Goal: Transaction & Acquisition: Book appointment/travel/reservation

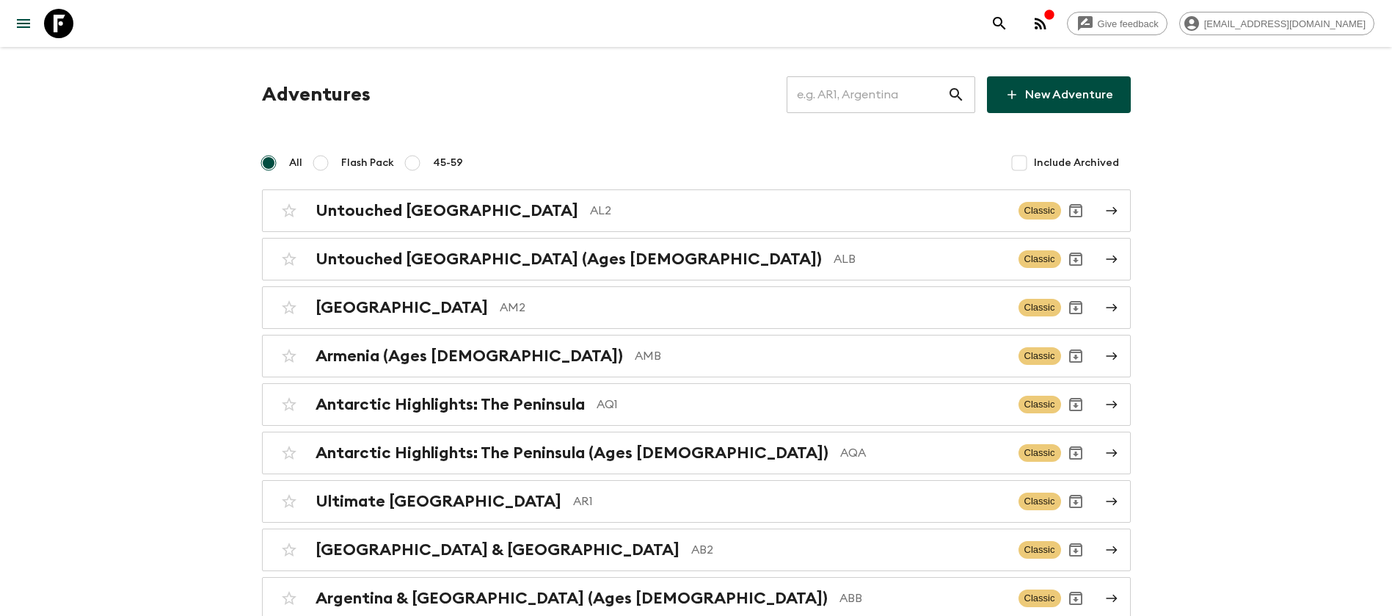
click at [917, 94] on input "text" at bounding box center [867, 94] width 161 height 41
click at [914, 95] on input "text" at bounding box center [867, 94] width 161 height 41
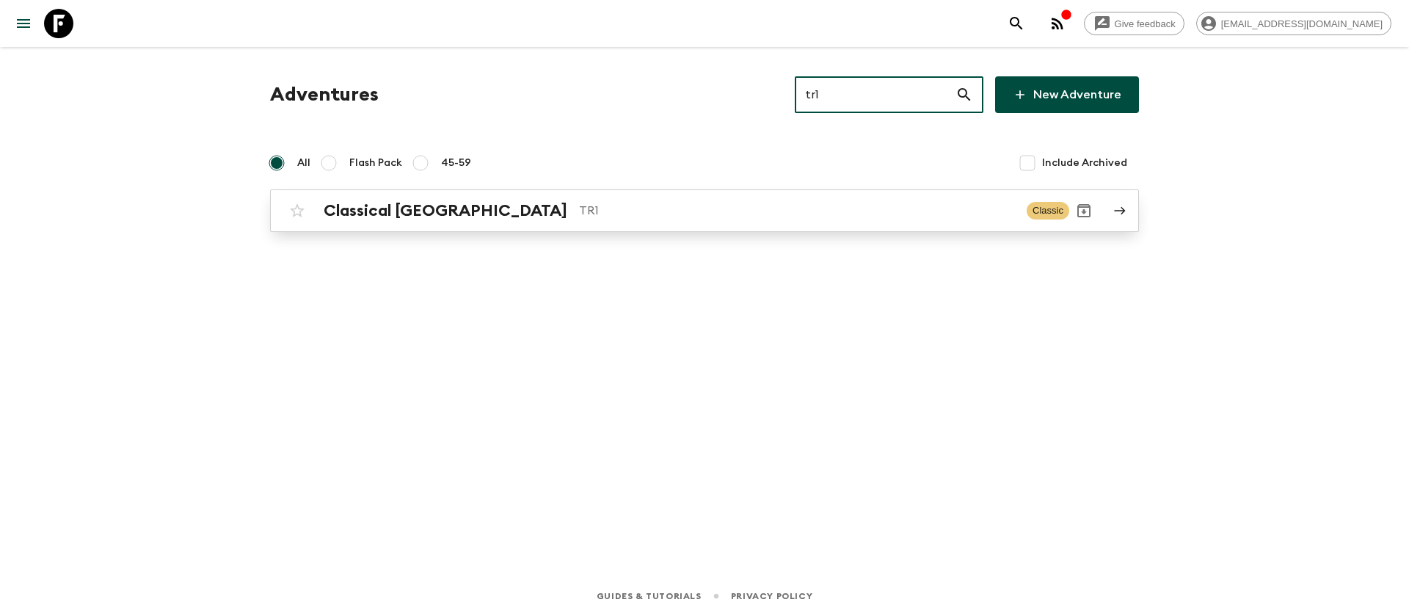
type input "tr1"
click at [411, 225] on div "Classical Türkiye TR1 Classic" at bounding box center [676, 210] width 787 height 29
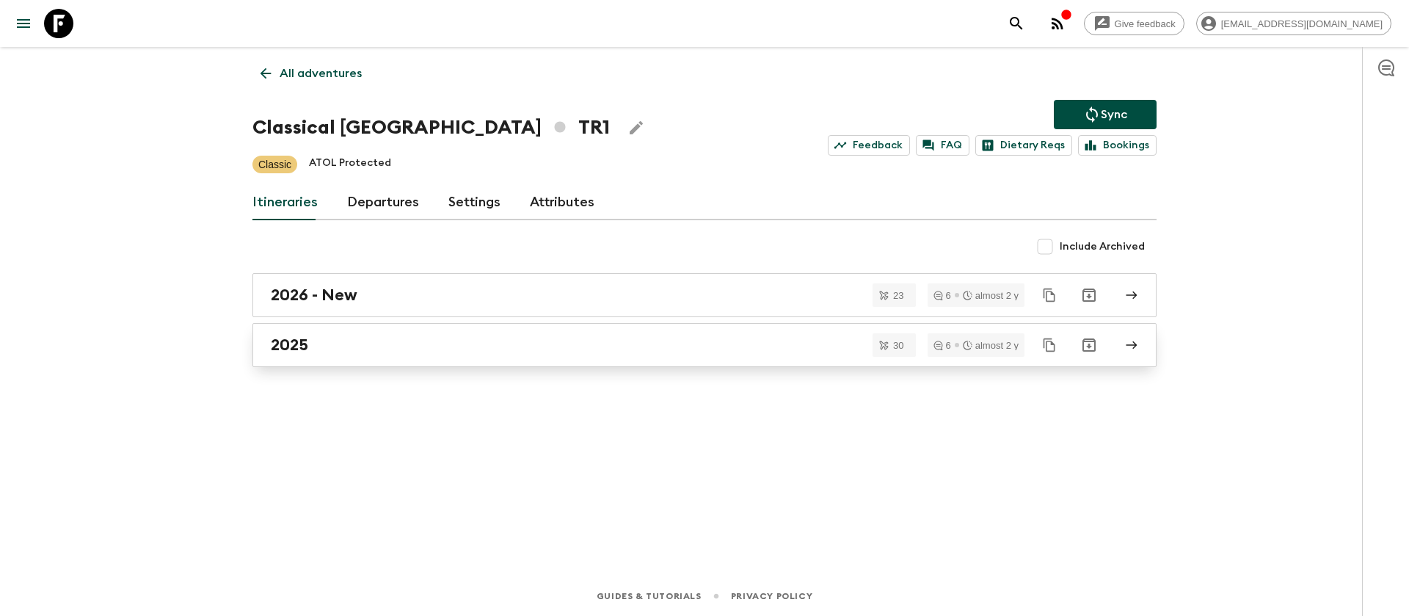
click at [297, 344] on h2 "2025" at bounding box center [289, 344] width 37 height 19
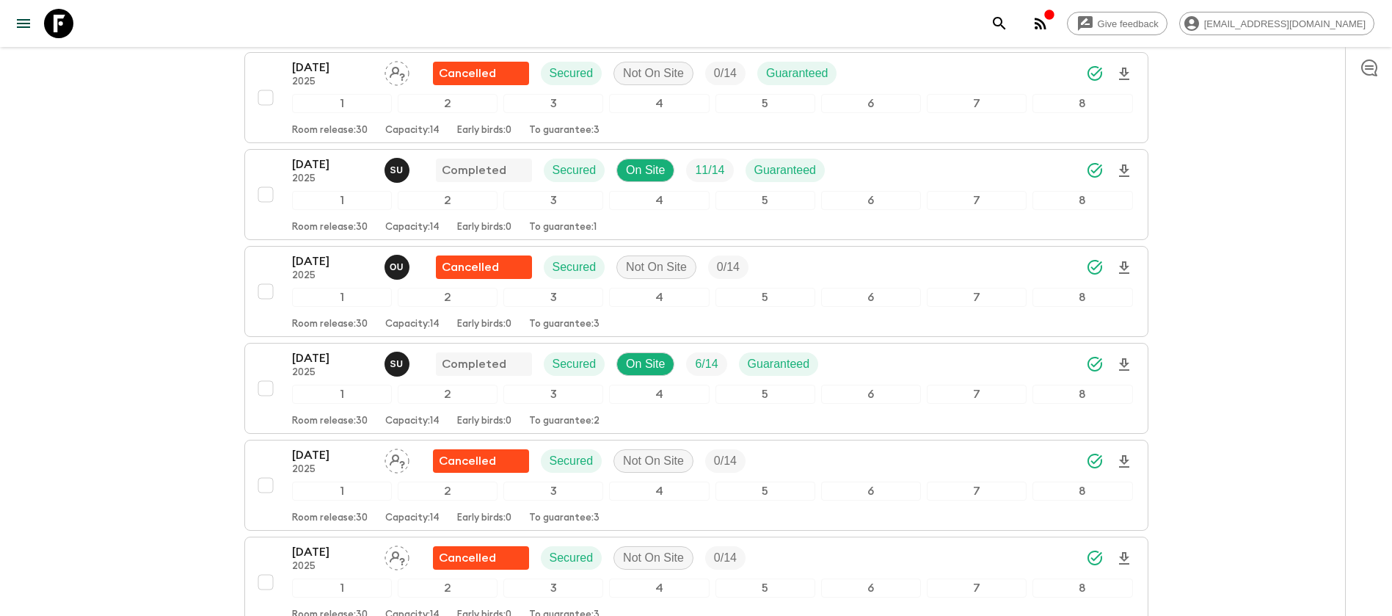
scroll to position [822, 0]
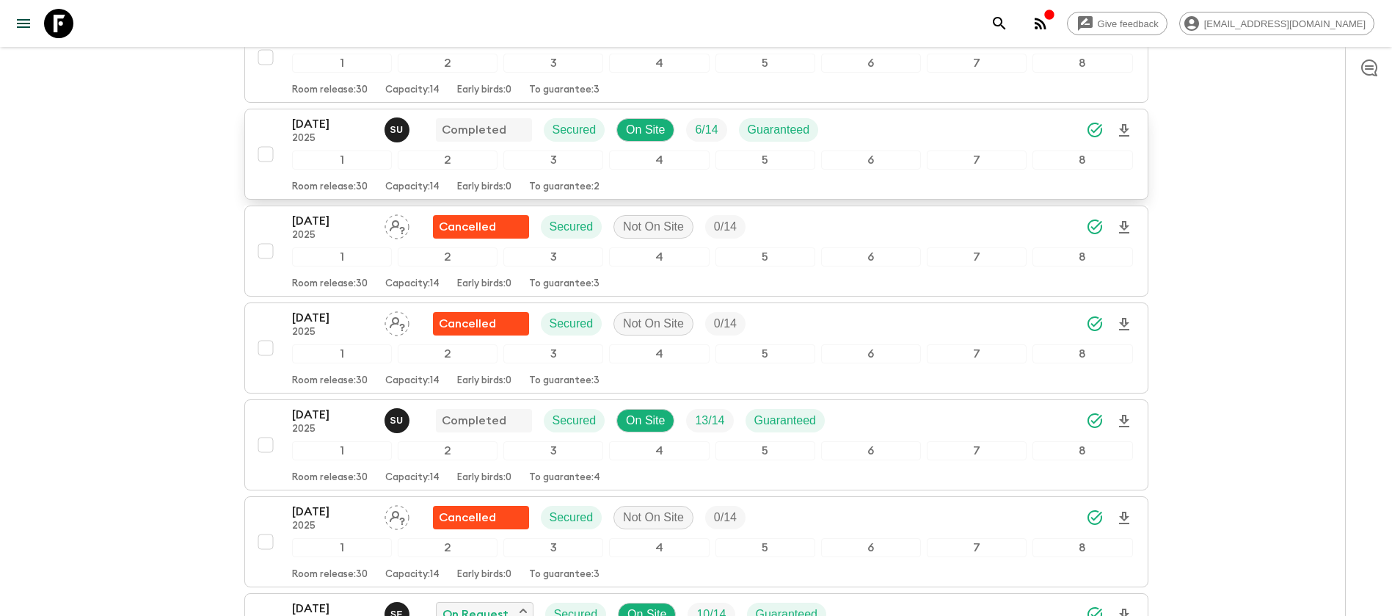
scroll to position [1152, 0]
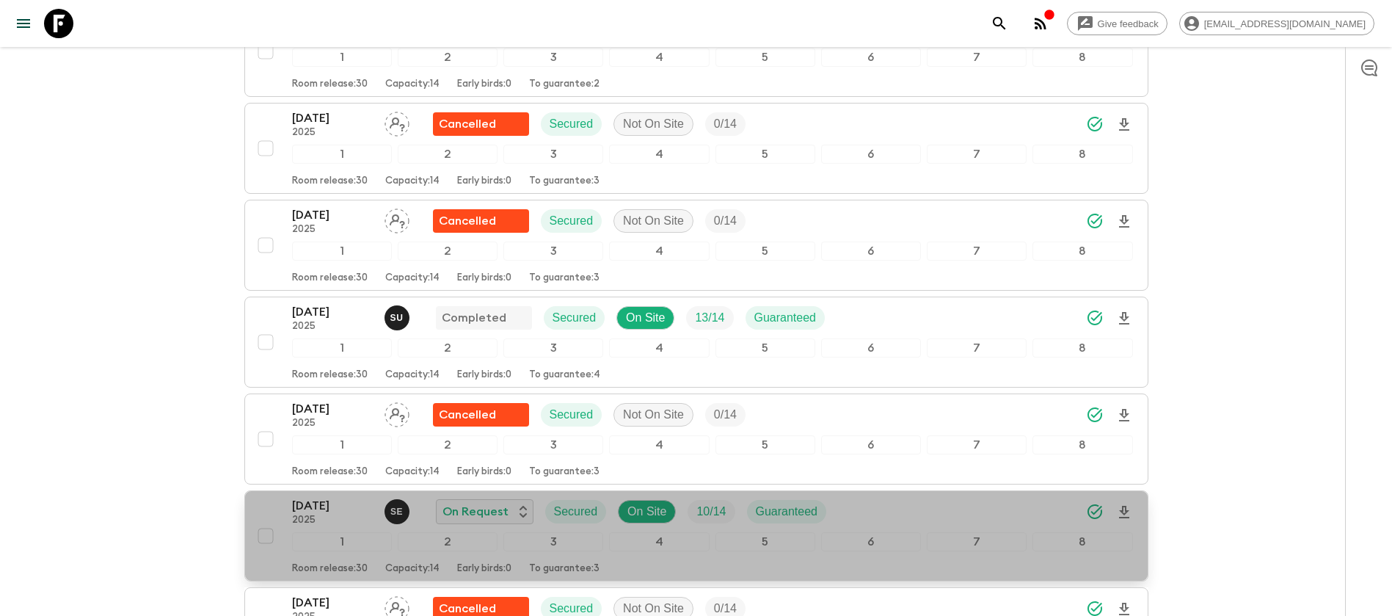
click at [318, 500] on p "[DATE]" at bounding box center [332, 506] width 81 height 18
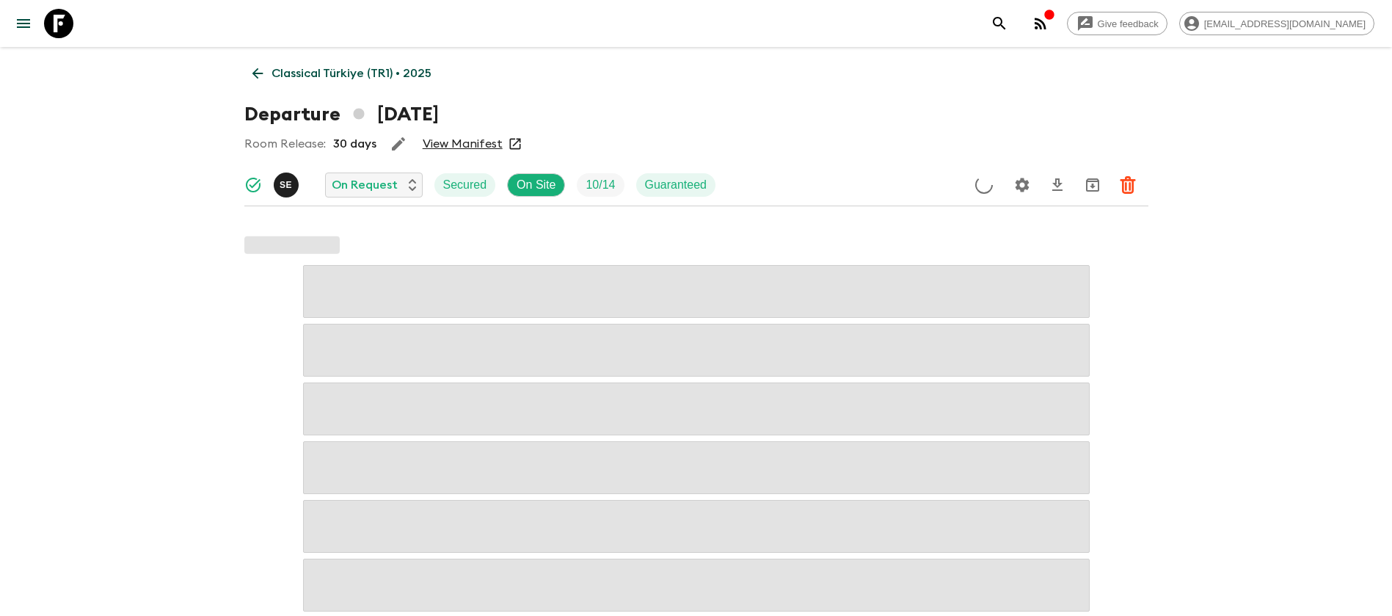
click at [484, 142] on link "View Manifest" at bounding box center [463, 143] width 80 height 15
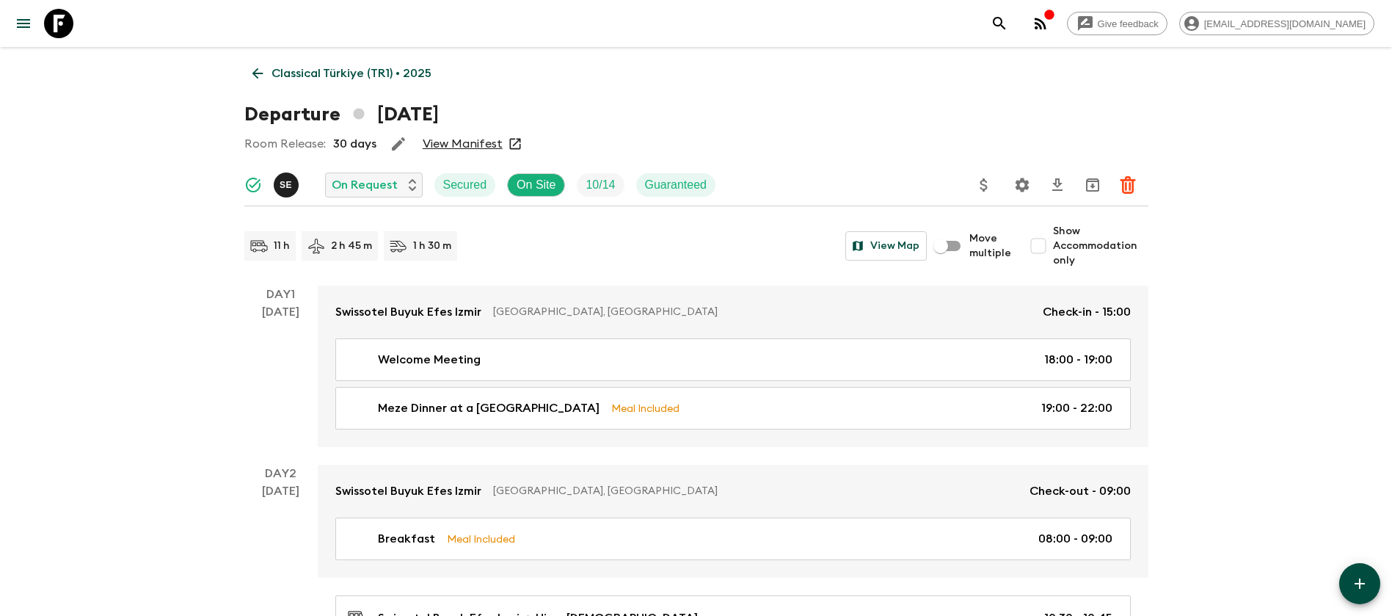
click at [261, 79] on icon at bounding box center [258, 73] width 16 height 16
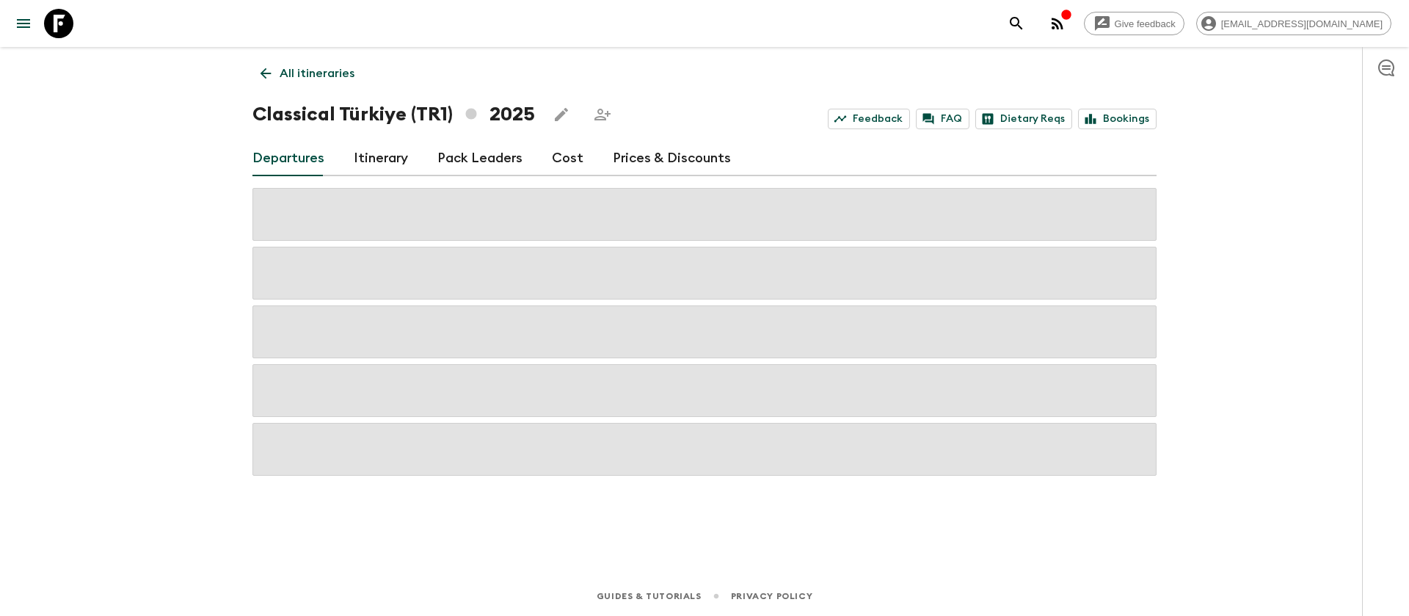
click at [572, 154] on link "Cost" at bounding box center [568, 158] width 32 height 35
